Goal: Use online tool/utility: Utilize a website feature to perform a specific function

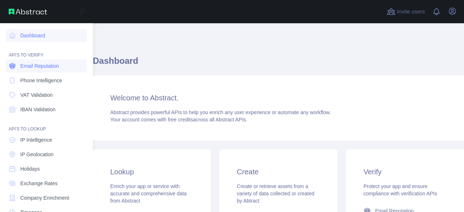
click at [27, 65] on span "Email Reputation" at bounding box center [39, 65] width 39 height 7
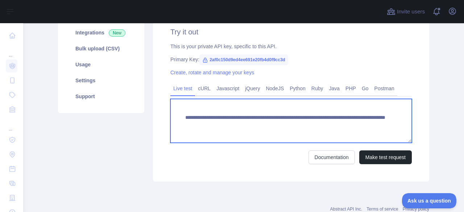
drag, startPoint x: 203, startPoint y: 127, endPoint x: 283, endPoint y: 126, distance: 79.8
click at [283, 126] on textarea "**********" at bounding box center [291, 121] width 242 height 44
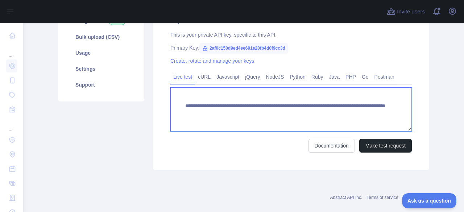
scroll to position [131, 0]
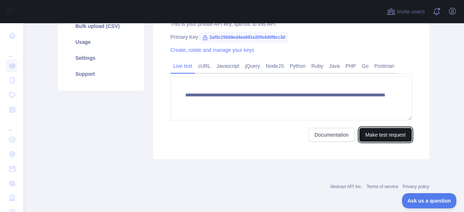
click at [366, 130] on button "Make test request" at bounding box center [385, 135] width 53 height 14
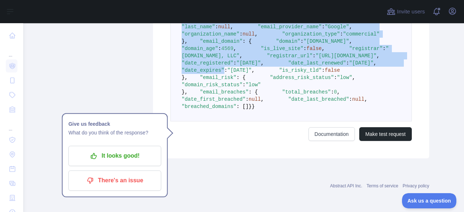
scroll to position [526, 0]
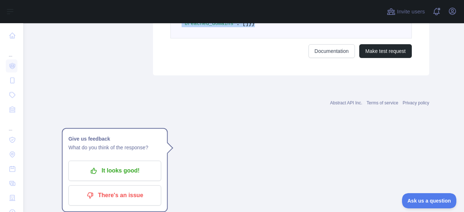
drag, startPoint x: 171, startPoint y: 106, endPoint x: 239, endPoint y: 163, distance: 88.1
copy code "{ "email_address" : "[EMAIL_ADDRESS][DOMAIN_NAME]" , "email_deliverability" : {…"
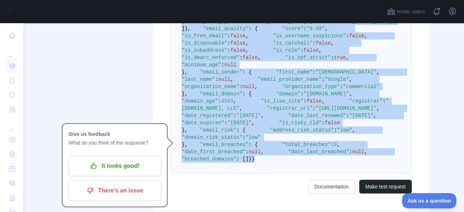
scroll to position [235, 0]
